Goal: Obtain resource: Download file/media

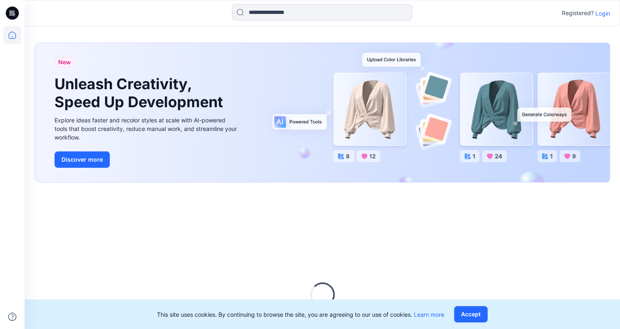
click at [606, 13] on p "Login" at bounding box center [602, 13] width 15 height 9
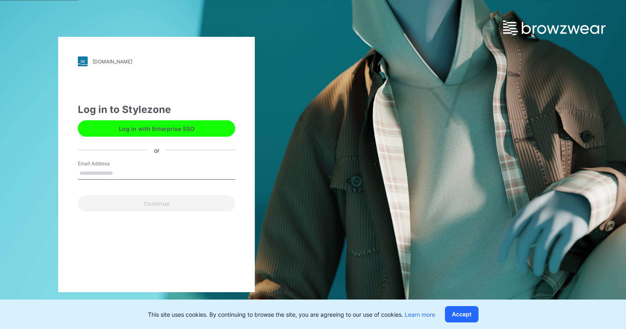
click at [126, 170] on input "Email Address" at bounding box center [156, 174] width 157 height 12
type input "*"
type input "**********"
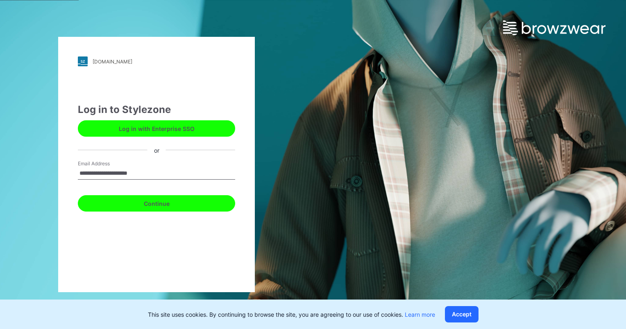
click at [149, 201] on button "Continue" at bounding box center [156, 203] width 157 height 16
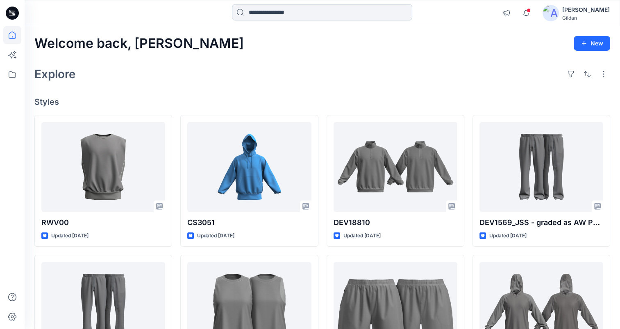
click at [247, 12] on input at bounding box center [322, 12] width 180 height 16
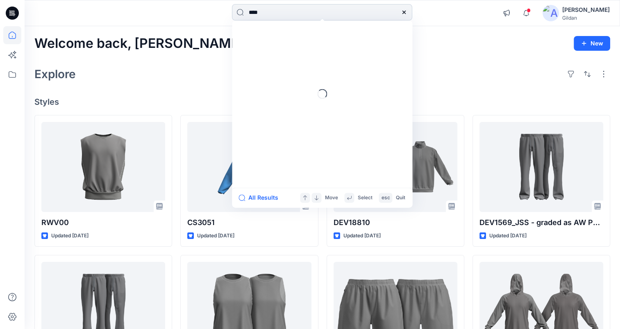
type input "***"
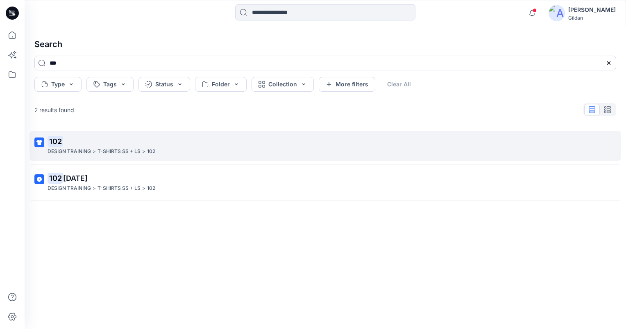
click at [54, 140] on mark "102" at bounding box center [56, 141] width 16 height 11
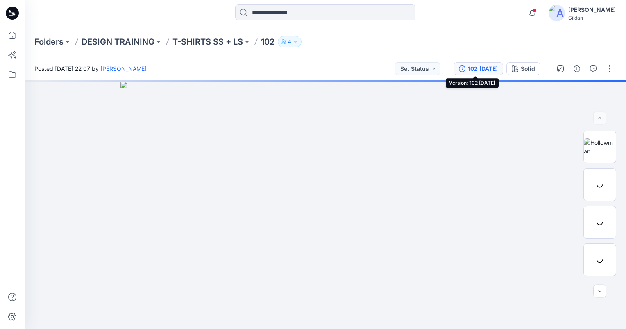
click at [476, 69] on div "102 [DATE]" at bounding box center [483, 68] width 30 height 9
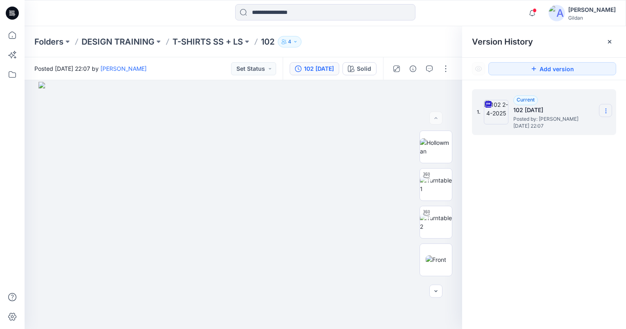
click at [602, 111] on section at bounding box center [605, 110] width 13 height 13
click at [554, 130] on span "Download Source BW File" at bounding box center [564, 127] width 68 height 10
